Goal: Task Accomplishment & Management: Use online tool/utility

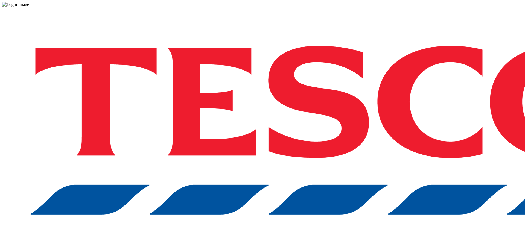
click at [390, 142] on div "Log in to the Spectra’s dashboard using Tesco’s credentials. If you don’t have …" at bounding box center [262, 143] width 521 height 272
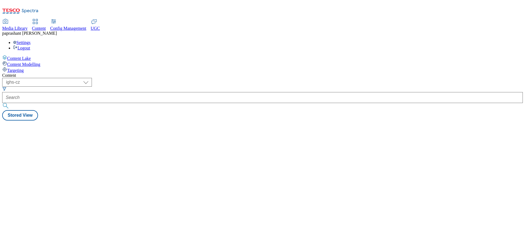
select select "ighs-cz"
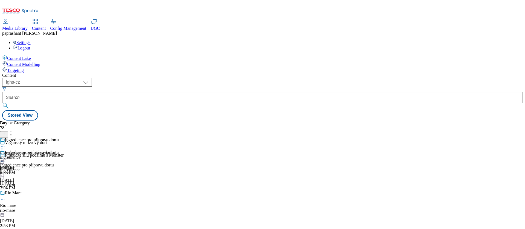
click at [5, 156] on icon at bounding box center [2, 158] width 5 height 5
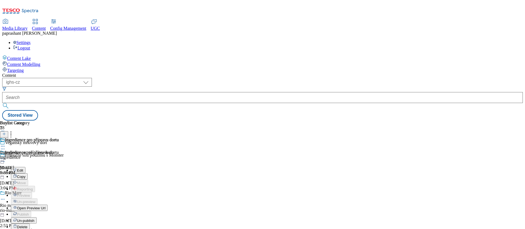
click at [45, 206] on span "Open Preview Url" at bounding box center [31, 208] width 28 height 4
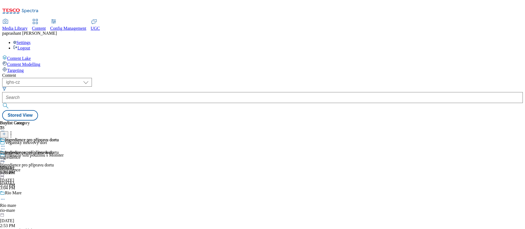
click at [59, 155] on div "ingredience" at bounding box center [29, 157] width 59 height 5
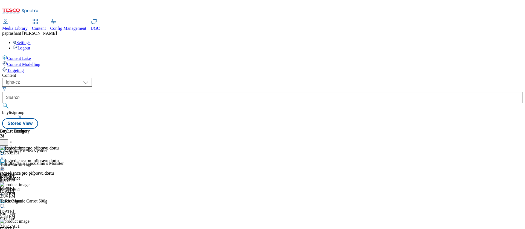
scroll to position [952, 0]
click at [3, 167] on circle at bounding box center [2, 167] width 1 height 1
click at [25, 175] on button "Edit" at bounding box center [18, 178] width 14 height 6
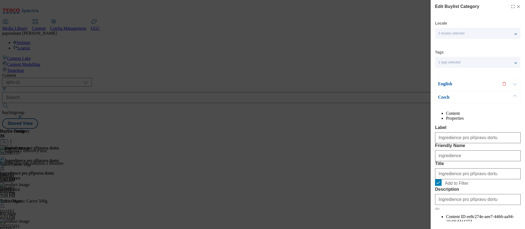
click at [446, 34] on span "2 locales selected" at bounding box center [451, 33] width 26 height 4
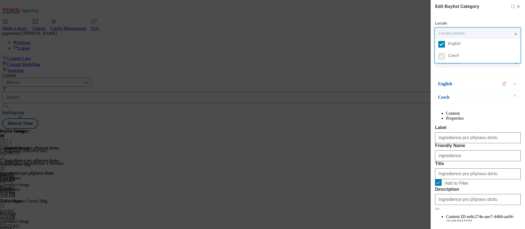
click at [464, 31] on div "2 locales selected" at bounding box center [477, 33] width 85 height 11
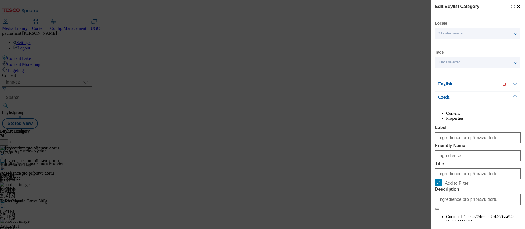
click at [457, 61] on span "1 tags selected" at bounding box center [449, 62] width 22 height 4
click at [454, 85] on p "English" at bounding box center [466, 83] width 57 height 5
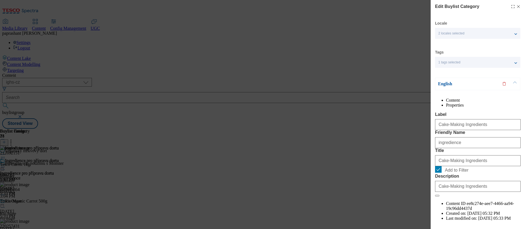
click at [455, 86] on p "English" at bounding box center [466, 83] width 57 height 5
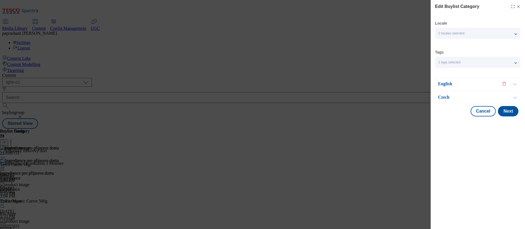
click at [451, 97] on p "Czech" at bounding box center [466, 97] width 57 height 5
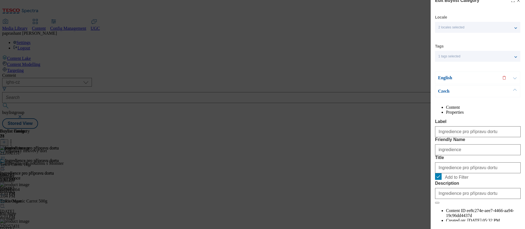
scroll to position [0, 0]
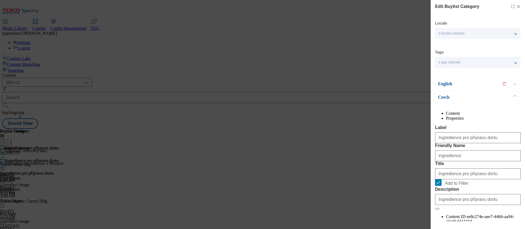
click at [454, 86] on p "English" at bounding box center [466, 83] width 57 height 5
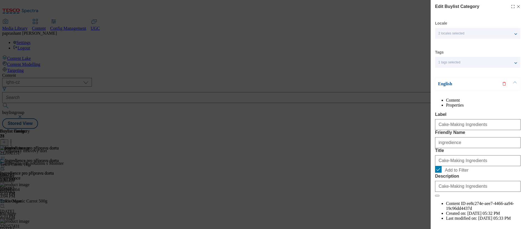
click at [454, 86] on p "English" at bounding box center [466, 83] width 57 height 5
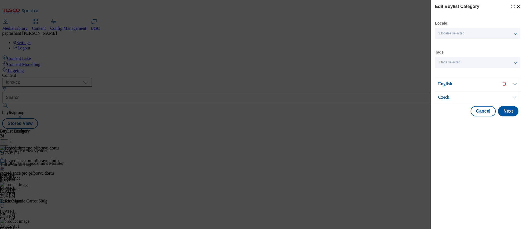
click at [452, 98] on p "Czech" at bounding box center [466, 97] width 57 height 5
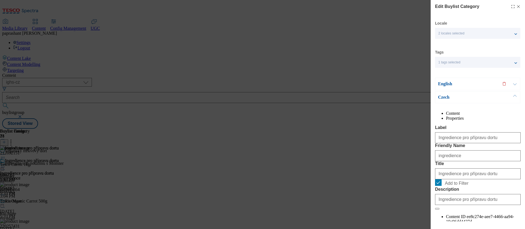
click at [452, 98] on p "Czech" at bounding box center [466, 97] width 57 height 5
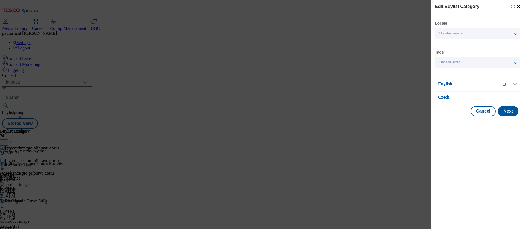
click at [520, 6] on icon "Modal" at bounding box center [518, 6] width 4 height 4
